Goal: Information Seeking & Learning: Learn about a topic

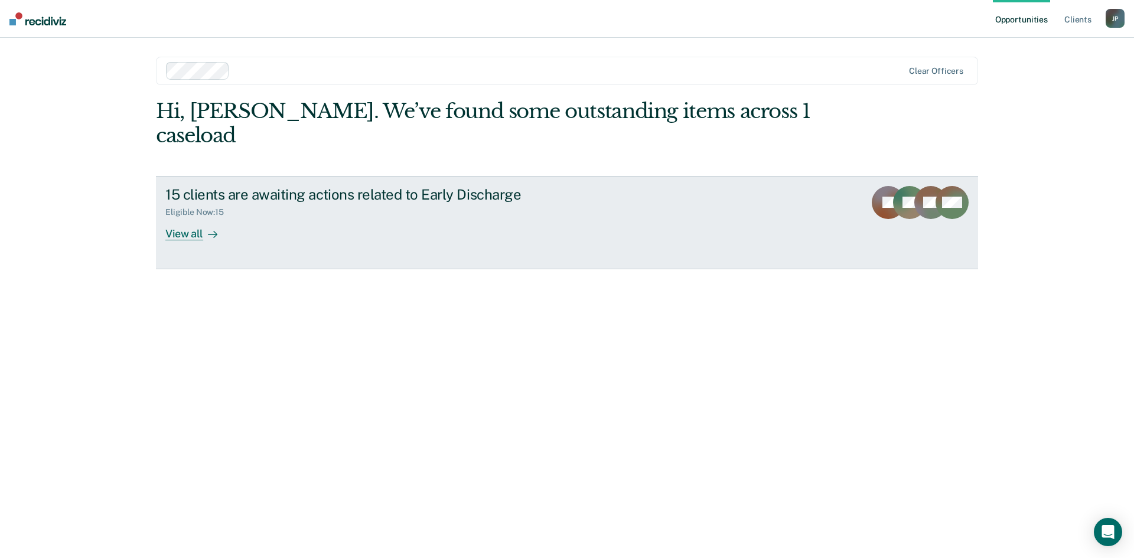
click at [191, 217] on div "View all" at bounding box center [198, 228] width 66 height 23
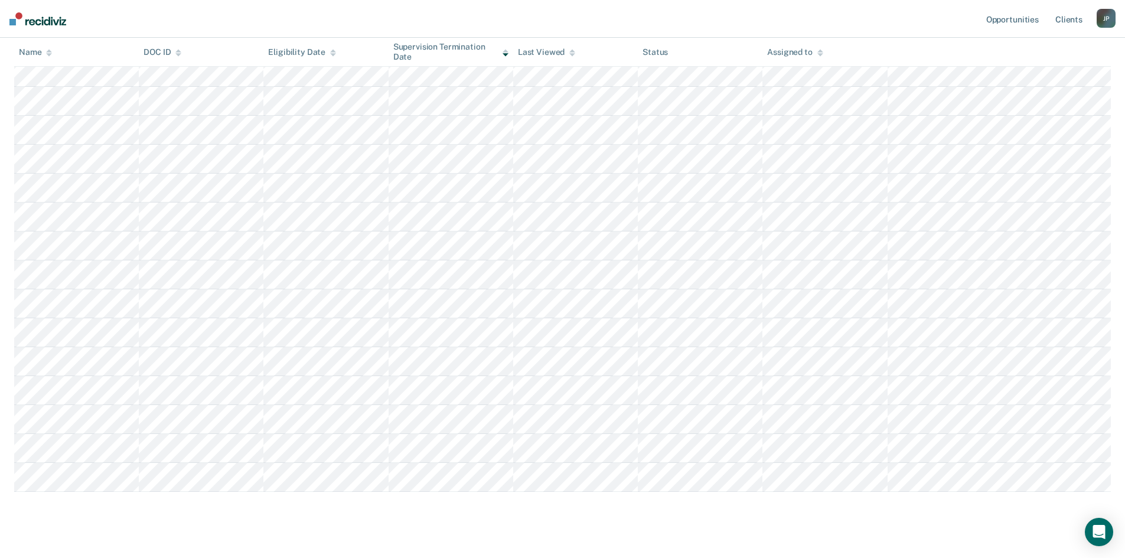
scroll to position [183, 0]
click at [0, 28] on div "Opportunities Client s [PERSON_NAME] J P Profile How it works Log Out Home Earl…" at bounding box center [562, 187] width 1125 height 741
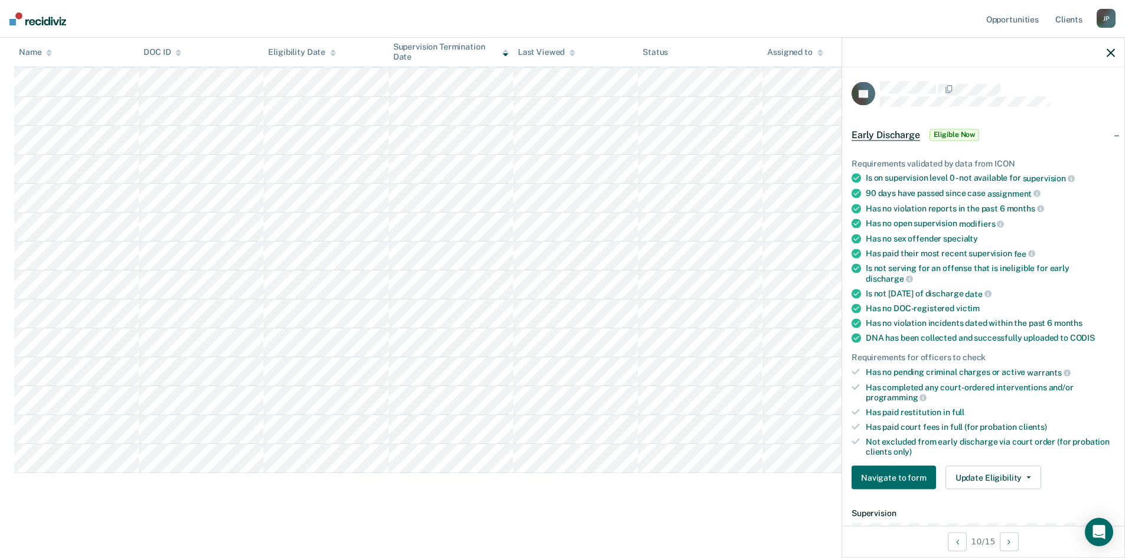
click at [511, 515] on main "Early Discharge Early Discharge Early Discharge Clear officers Eligible Now 15 …" at bounding box center [562, 216] width 1125 height 675
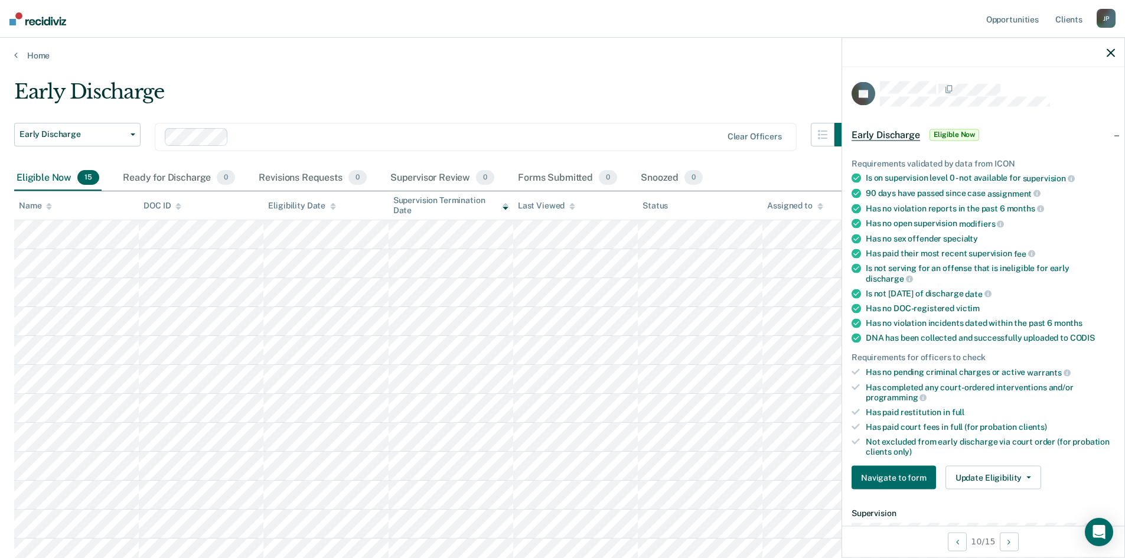
scroll to position [0, 0]
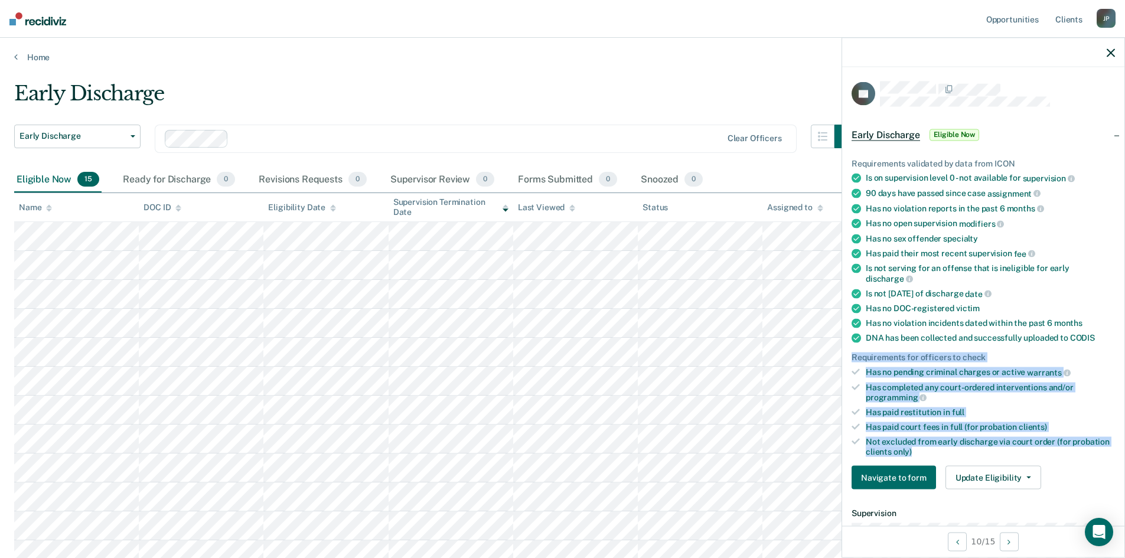
drag, startPoint x: 919, startPoint y: 449, endPoint x: 851, endPoint y: 360, distance: 111.7
click at [851, 360] on div "Requirements validated by data from ICON Is on supervision level 0 - not availa…" at bounding box center [983, 319] width 282 height 360
copy ul "Requirements for officers to check Has no pending criminal charges or active wa…"
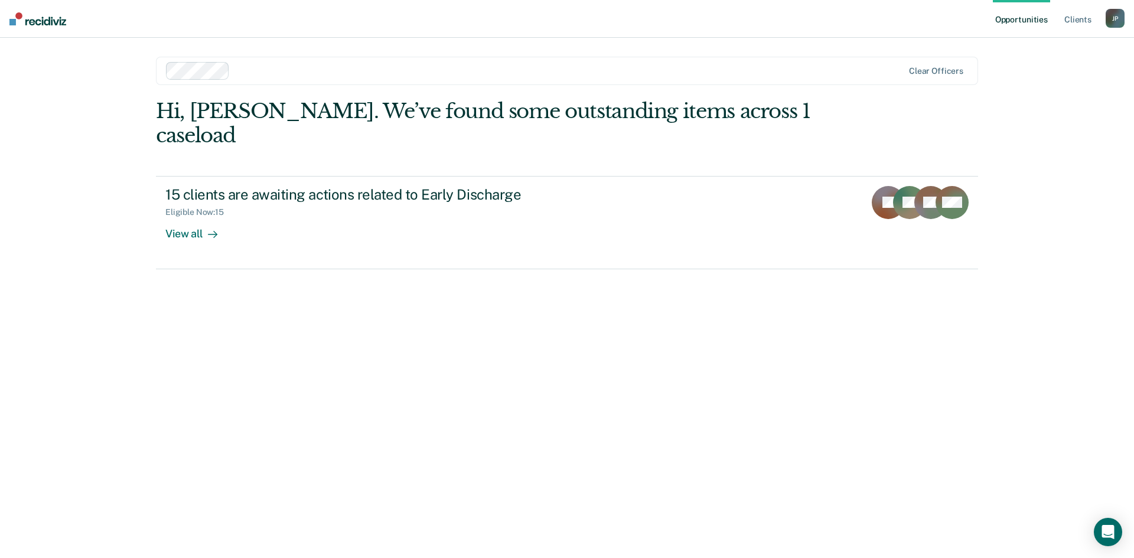
drag, startPoint x: 10, startPoint y: 0, endPoint x: 327, endPoint y: 379, distance: 493.6
click at [327, 379] on div "Hi, [PERSON_NAME]. We’ve found some outstanding items across 1 caseload 15 clie…" at bounding box center [567, 312] width 822 height 426
